Goal: Information Seeking & Learning: Learn about a topic

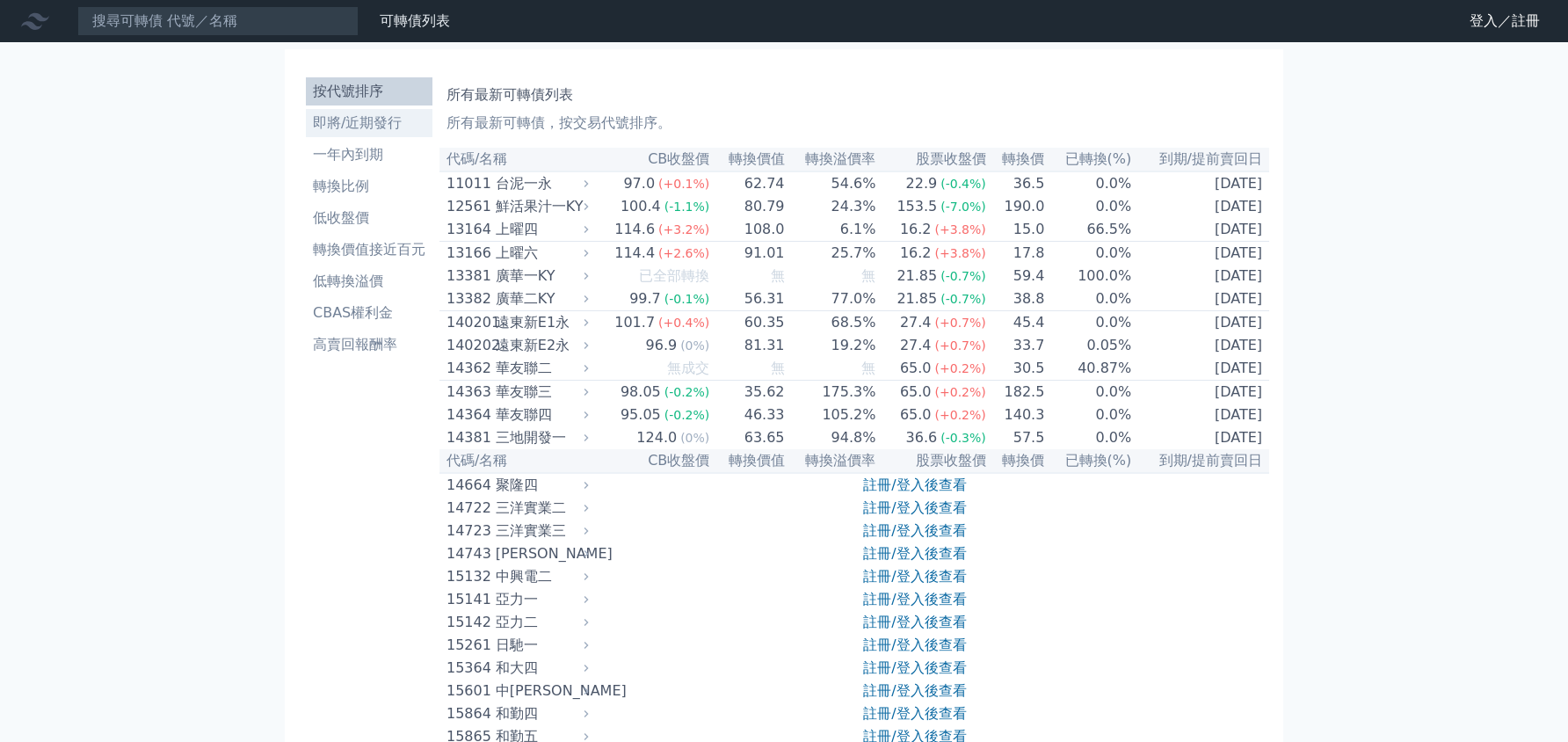
click at [377, 130] on li "即將/近期發行" at bounding box center [369, 123] width 126 height 21
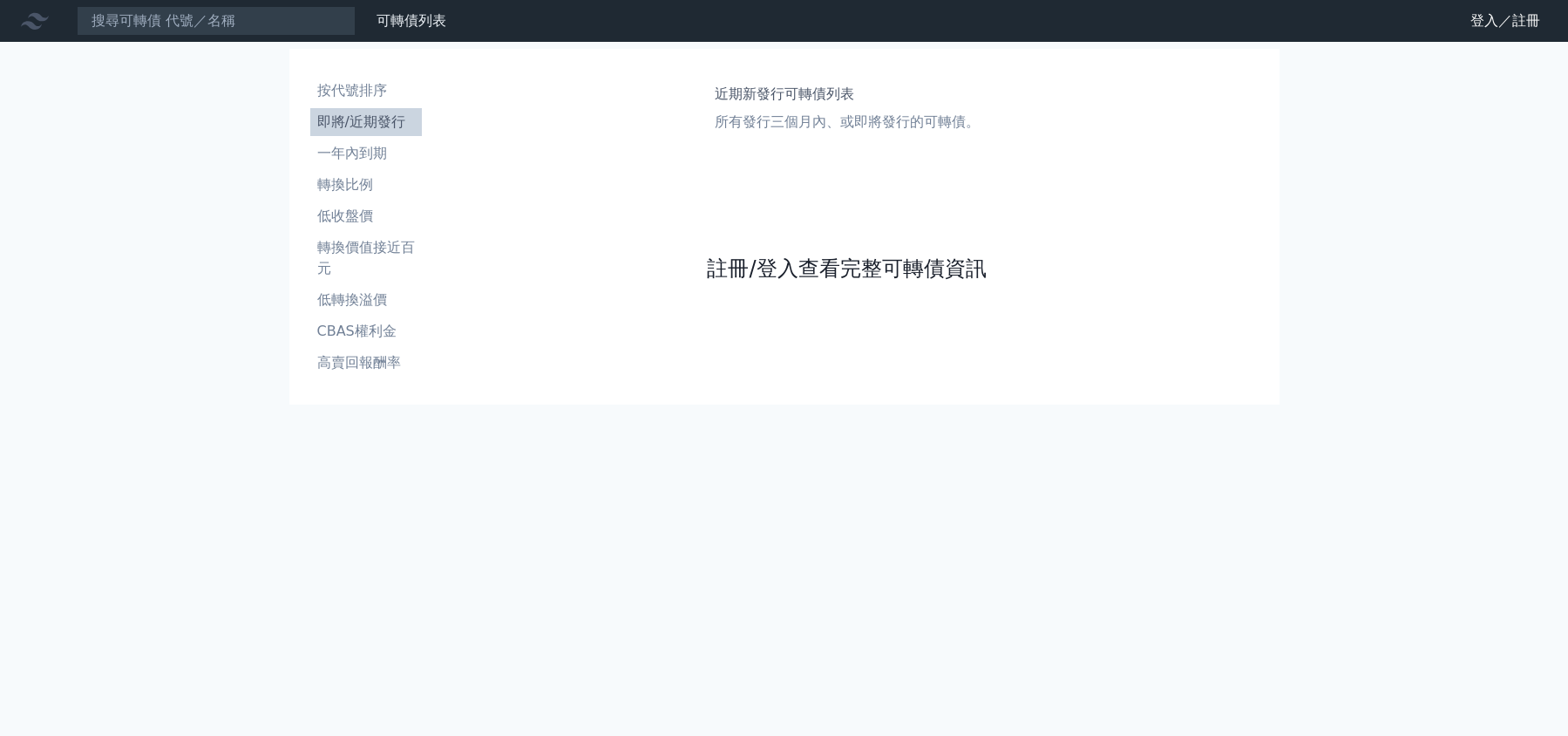
click at [728, 254] on link "註冊/登入查看完整可轉債資訊" at bounding box center [847, 267] width 279 height 28
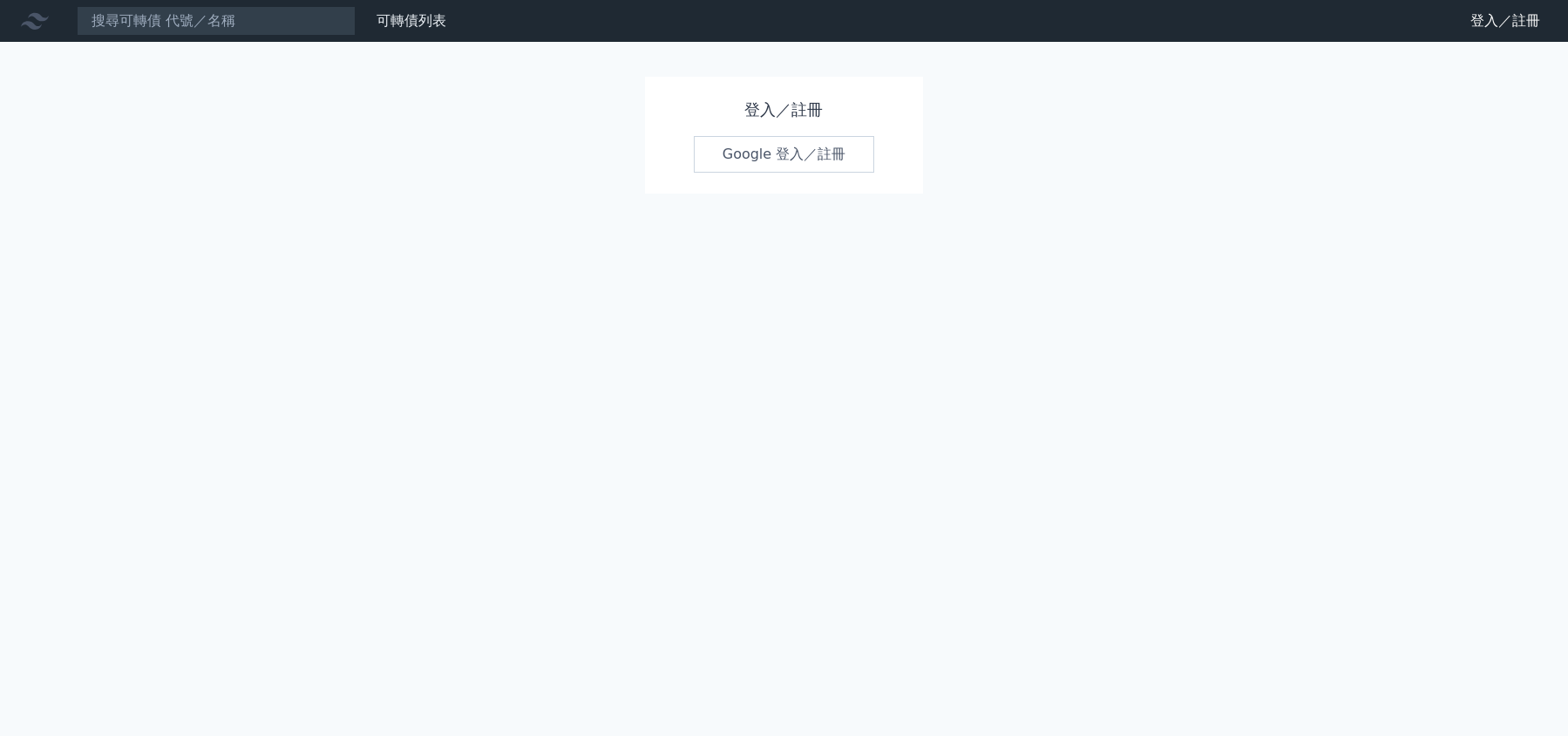
click at [734, 263] on div "可轉債列表 財務數據 可轉債列表 財務數據 登入／註冊 登入／註冊 登入／註冊 Google 登入／註冊" at bounding box center [784, 368] width 1568 height 736
click at [746, 141] on link "Google 登入／註冊" at bounding box center [784, 154] width 181 height 37
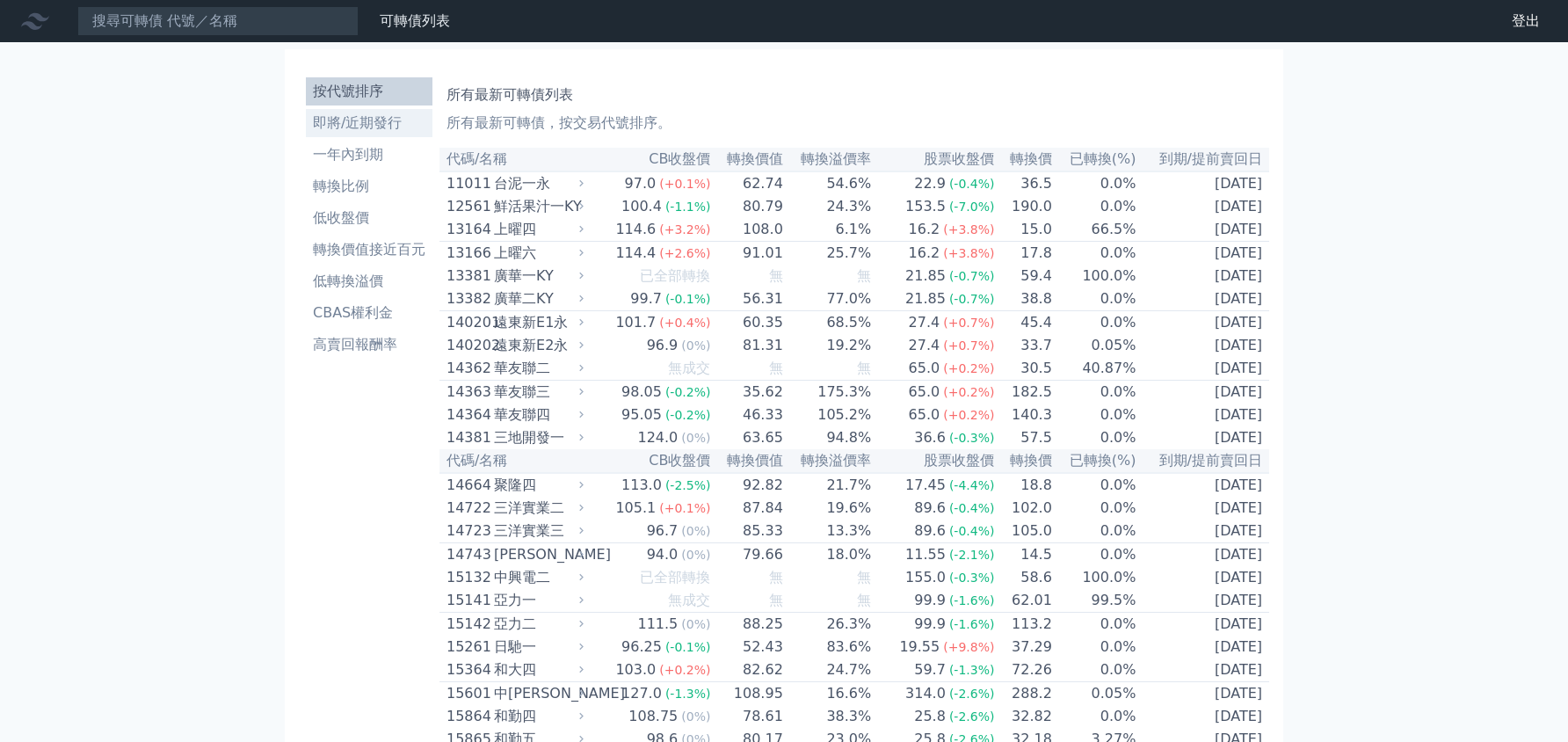
click at [385, 122] on li "即將/近期發行" at bounding box center [369, 123] width 126 height 21
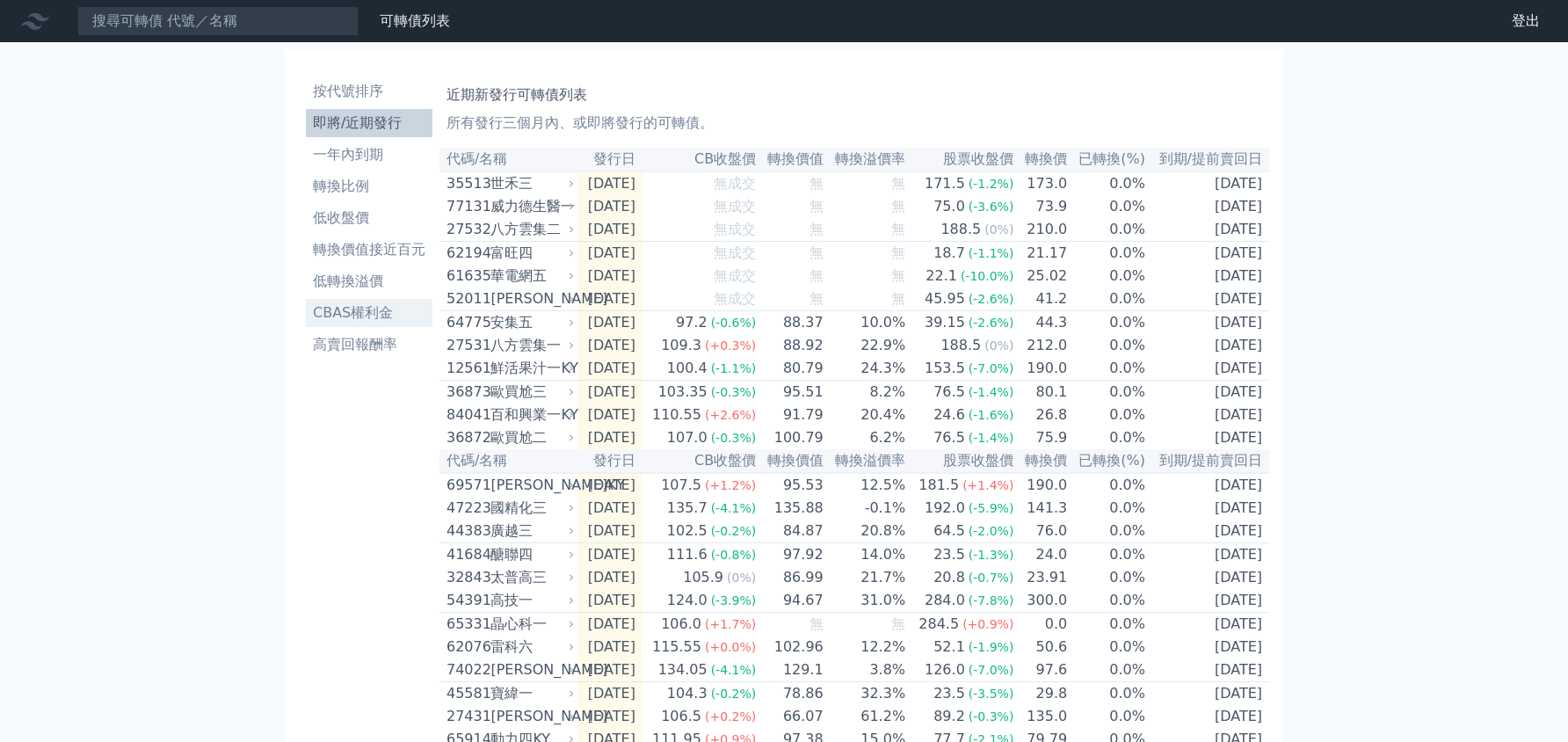
click at [372, 310] on li "CBAS權利金" at bounding box center [369, 313] width 126 height 21
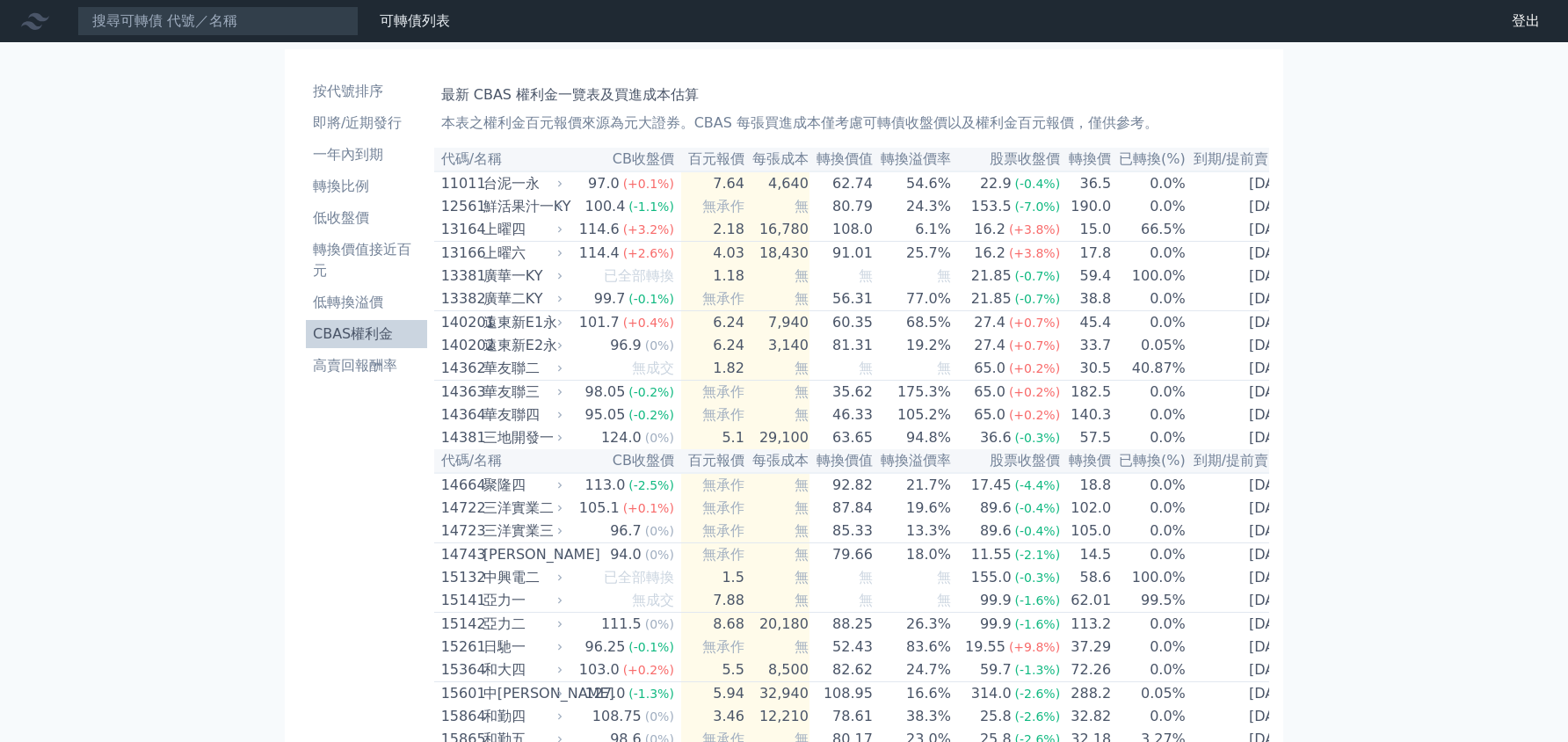
scroll to position [0, 6]
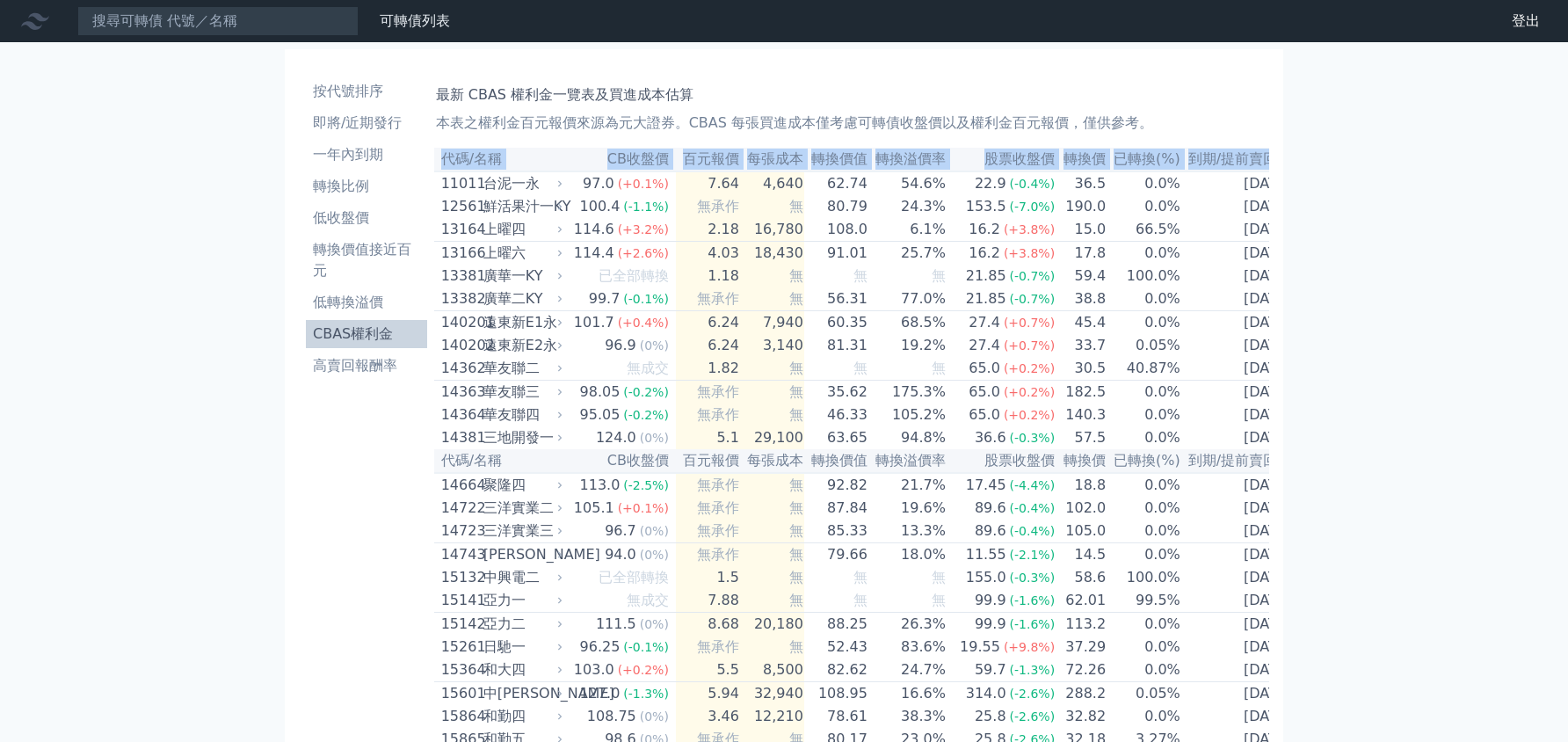
drag, startPoint x: 447, startPoint y: 187, endPoint x: 1301, endPoint y: 209, distance: 854.3
copy table "代碼/名稱 CB收盤價 百元報價 每張成本 轉換價值 轉換溢價率 股票收盤價 轉換價 已轉換(%) 到期/提前賣回日"
